Goal: Task Accomplishment & Management: Complete application form

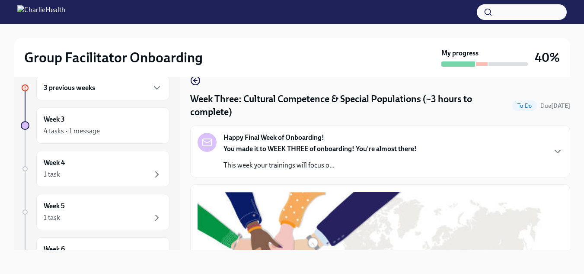
scroll to position [719, 0]
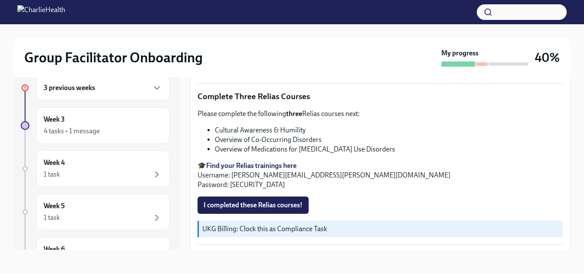
click at [136, 88] on div "3 previous weeks" at bounding box center [103, 88] width 118 height 10
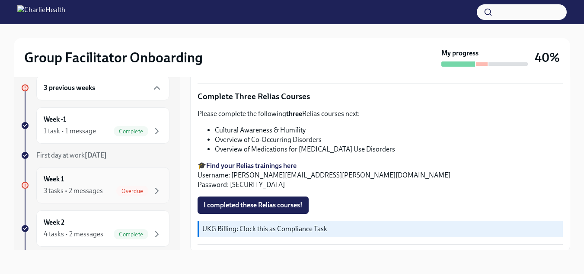
click at [85, 191] on div "3 tasks • 2 messages" at bounding box center [73, 191] width 59 height 10
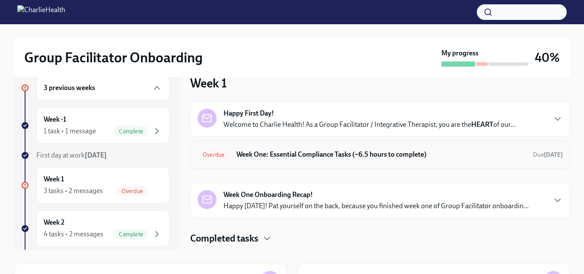
click at [320, 154] on h6 "Week One: Essential Compliance Tasks (~6.5 hours to complete)" at bounding box center [382, 155] width 290 height 10
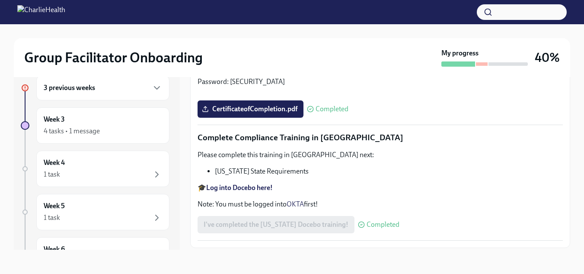
scroll to position [1450, 0]
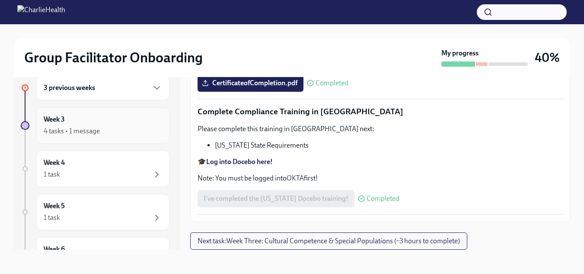
click at [82, 129] on div "4 tasks • 1 message" at bounding box center [72, 131] width 56 height 10
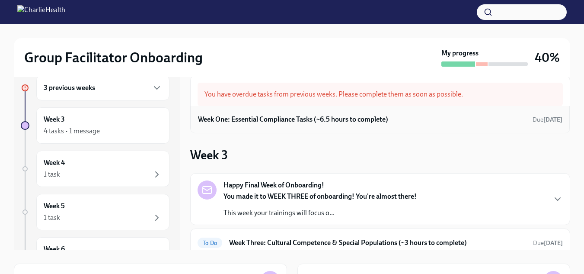
click at [316, 123] on h6 "Week One: Essential Compliance Tasks (~6.5 hours to complete)" at bounding box center [293, 120] width 190 height 10
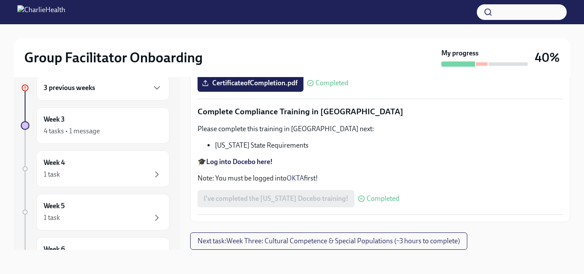
scroll to position [1549, 0]
click at [51, 121] on h6 "Week 3" at bounding box center [54, 120] width 21 height 10
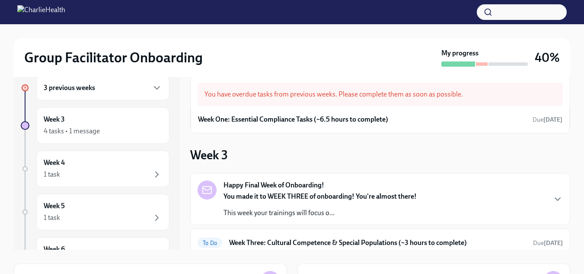
scroll to position [114, 0]
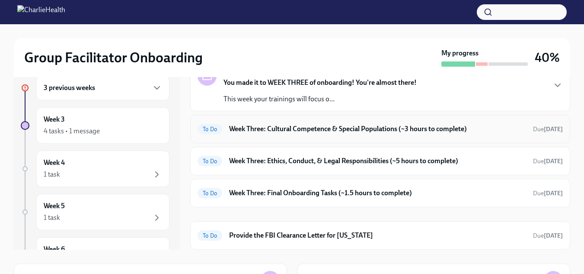
click at [407, 140] on div "To Do Week Three: Cultural Competence & Special Populations (~3 hours to comple…" at bounding box center [380, 129] width 380 height 29
click at [409, 129] on h6 "Week Three: Cultural Competence & Special Populations (~3 hours to complete)" at bounding box center [377, 129] width 297 height 10
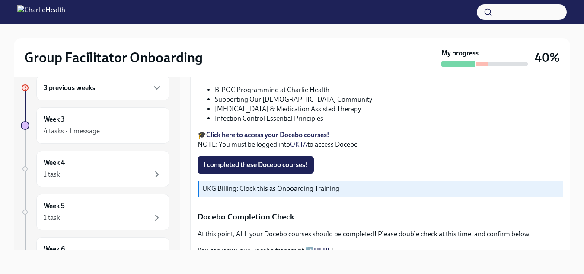
scroll to position [329, 0]
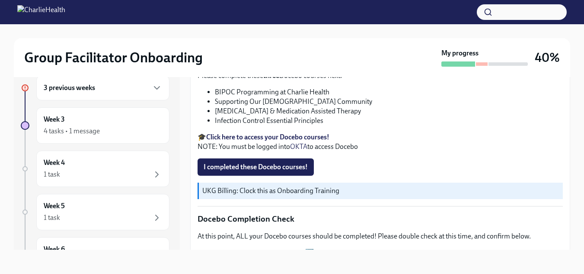
click at [304, 133] on strong "Click here to access your Docebo courses!" at bounding box center [267, 137] width 123 height 8
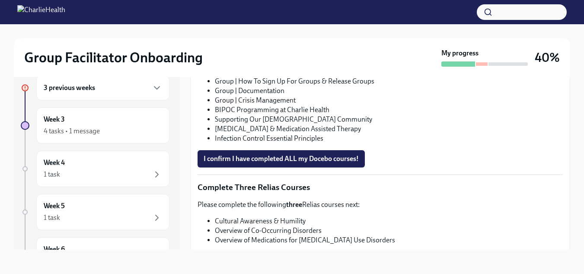
scroll to position [734, 0]
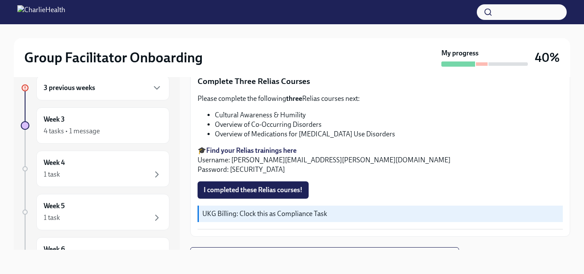
click at [251, 147] on strong "Find your Relias trainings here" at bounding box center [251, 150] width 90 height 8
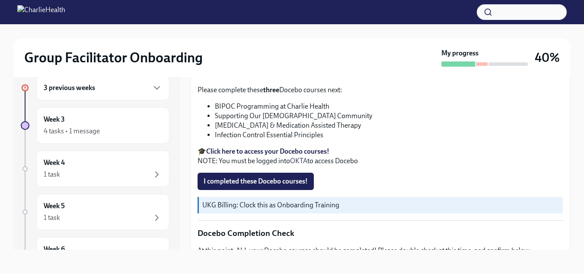
scroll to position [315, 0]
click at [300, 176] on span "I completed these Docebo courses!" at bounding box center [256, 180] width 104 height 9
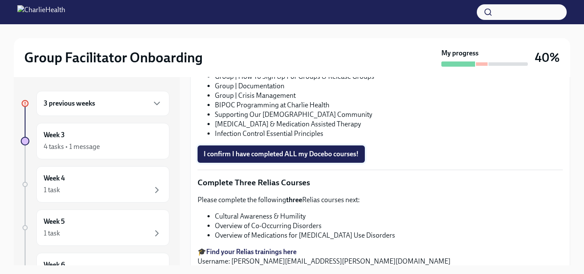
scroll to position [649, 0]
click at [326, 150] on span "I confirm I have completed ALL my Docebo courses!" at bounding box center [281, 153] width 155 height 9
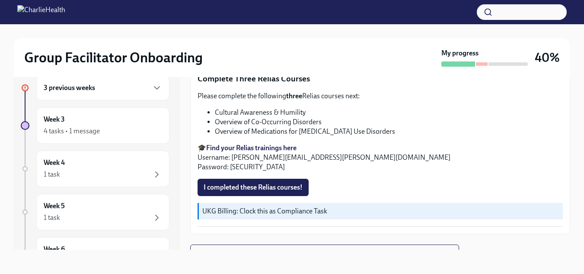
scroll to position [710, 0]
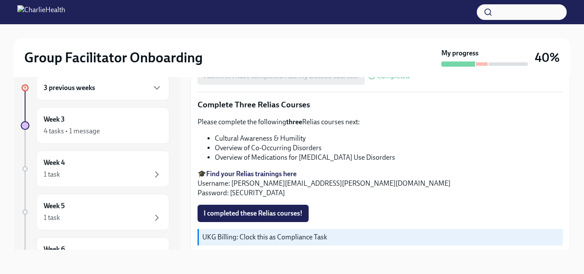
click at [107, 86] on div "3 previous weeks" at bounding box center [103, 88] width 118 height 10
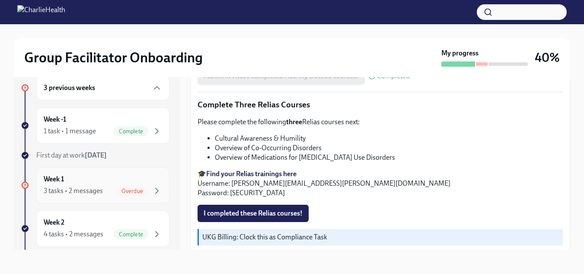
click at [101, 186] on div "3 tasks • 2 messages Overdue" at bounding box center [103, 191] width 118 height 10
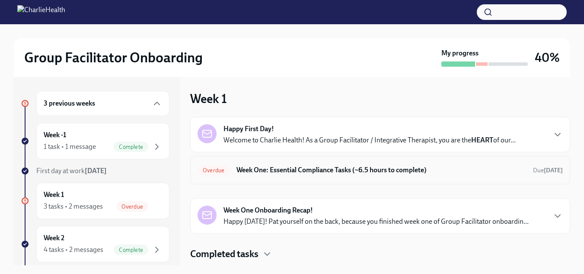
click at [351, 167] on h6 "Week One: Essential Compliance Tasks (~6.5 hours to complete)" at bounding box center [382, 170] width 290 height 10
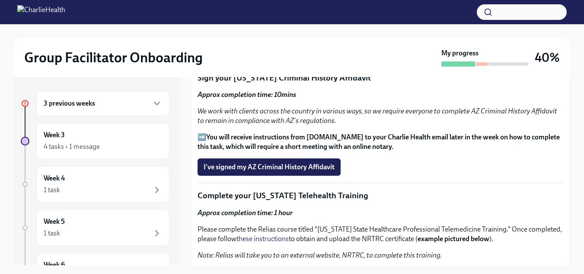
scroll to position [1053, 0]
click at [323, 165] on span "I've signed my AZ Criminal History Affidavit" at bounding box center [269, 166] width 131 height 9
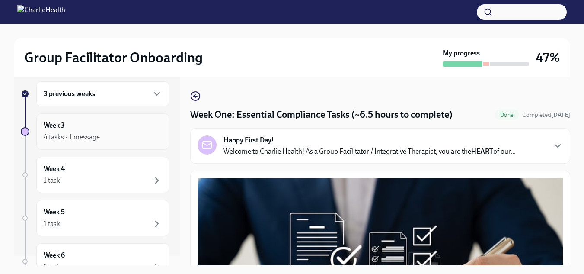
scroll to position [0, 0]
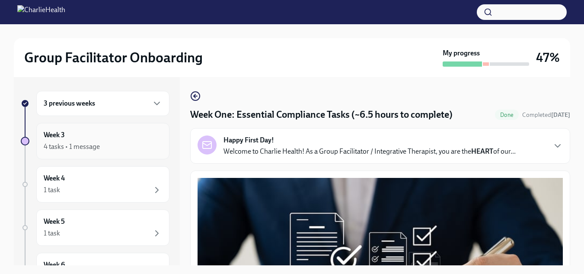
click at [130, 144] on div "4 tasks • 1 message" at bounding box center [103, 146] width 118 height 10
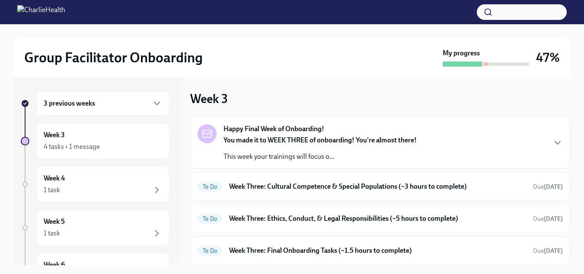
click at [488, 63] on div at bounding box center [486, 63] width 6 height 3
click at [484, 65] on div at bounding box center [486, 63] width 6 height 3
click at [108, 108] on div "3 previous weeks" at bounding box center [103, 103] width 118 height 10
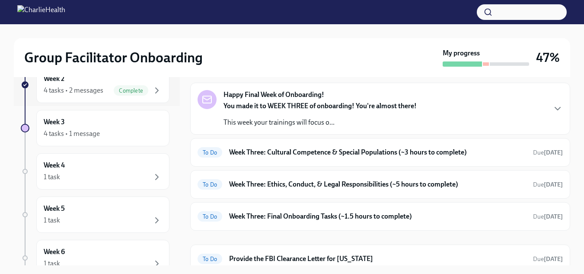
scroll to position [42, 0]
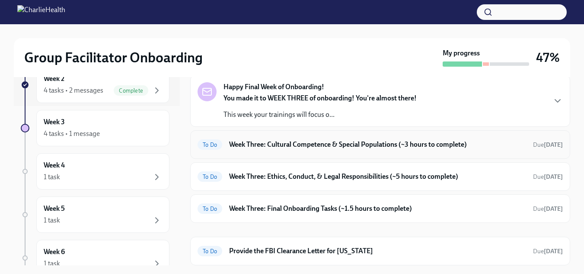
click at [355, 144] on h6 "Week Three: Cultural Competence & Special Populations (~3 hours to complete)" at bounding box center [377, 145] width 297 height 10
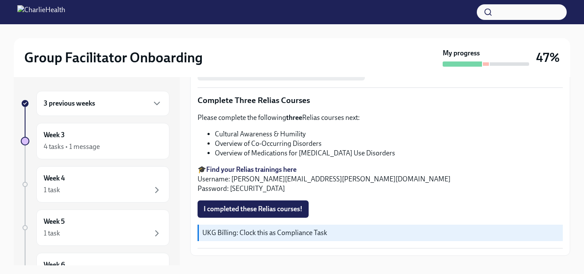
scroll to position [745, 0]
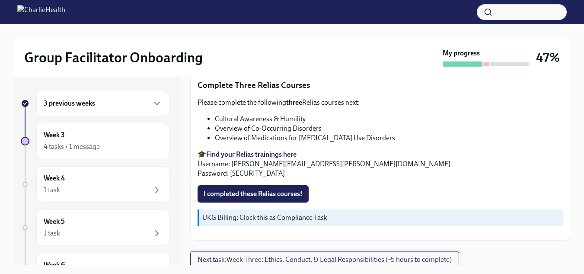
click at [352, 255] on span "Next task : Week Three: Ethics, Conduct, & Legal Responsibilities (~5 hours to …" at bounding box center [325, 259] width 254 height 9
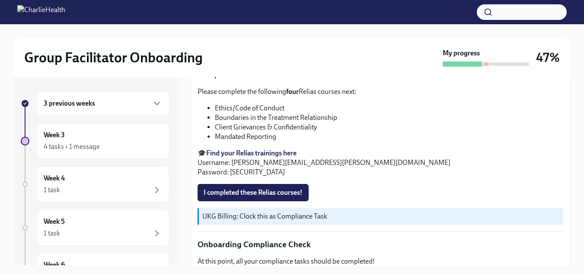
scroll to position [424, 0]
click at [222, 157] on strong "Find your Relias trainings here" at bounding box center [251, 153] width 90 height 8
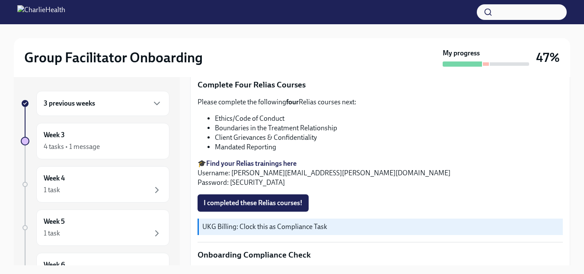
scroll to position [415, 0]
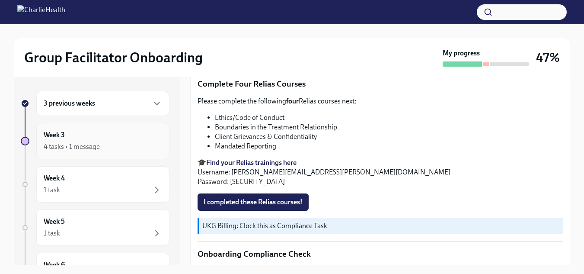
click at [90, 143] on div "4 tasks • 1 message" at bounding box center [72, 147] width 56 height 10
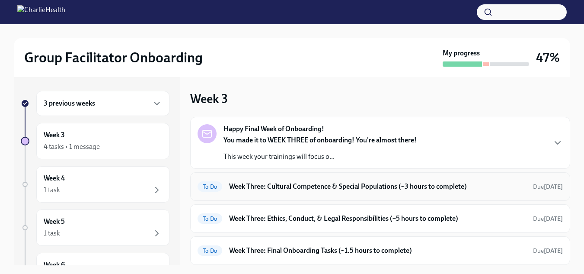
click at [315, 189] on h6 "Week Three: Cultural Competence & Special Populations (~3 hours to complete)" at bounding box center [377, 187] width 297 height 10
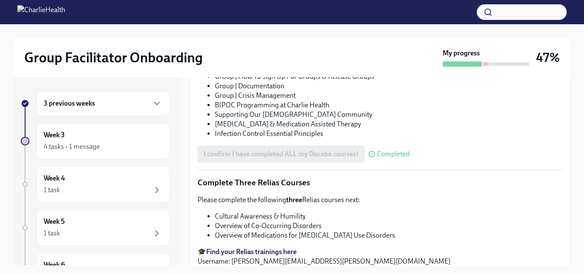
scroll to position [745, 0]
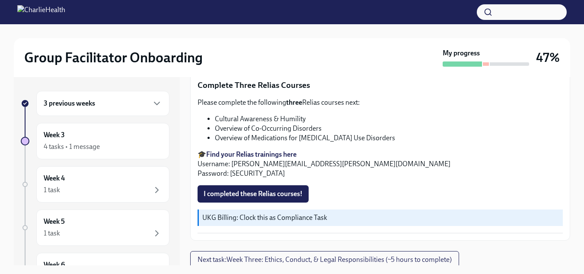
click at [259, 150] on strong "Find your Relias trainings here" at bounding box center [251, 154] width 90 height 8
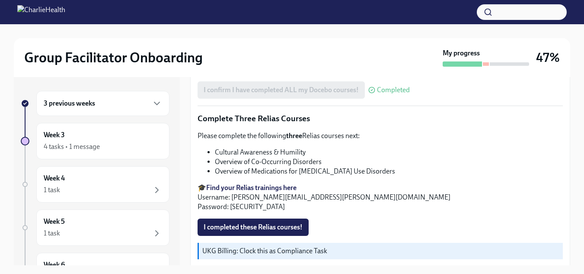
scroll to position [712, 0]
click at [261, 158] on li "Overview of Co-Occurring Disorders" at bounding box center [389, 162] width 348 height 10
